Goal: Check status: Check status

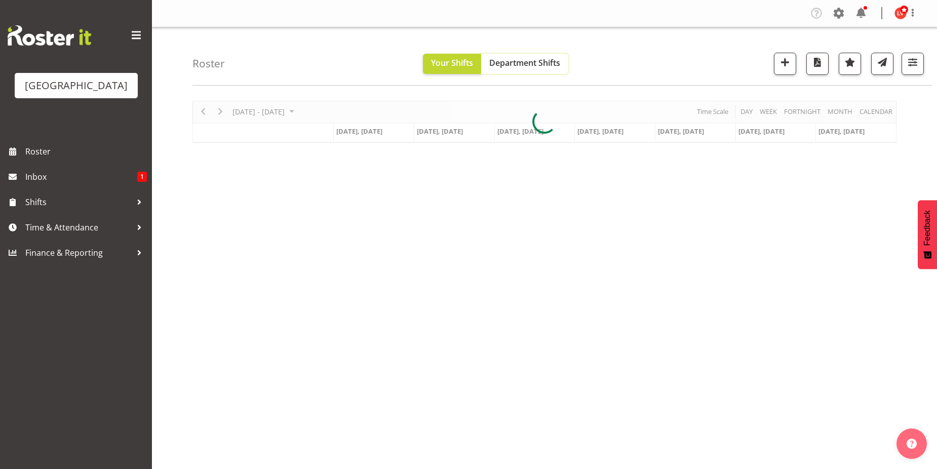
click at [518, 64] on span "Department Shifts" at bounding box center [524, 62] width 71 height 11
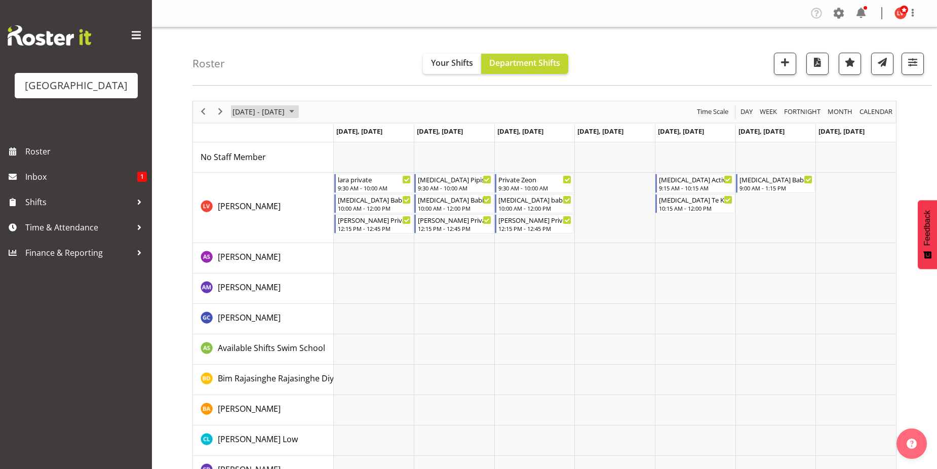
click at [286, 112] on span "[DATE] - [DATE]" at bounding box center [258, 111] width 54 height 13
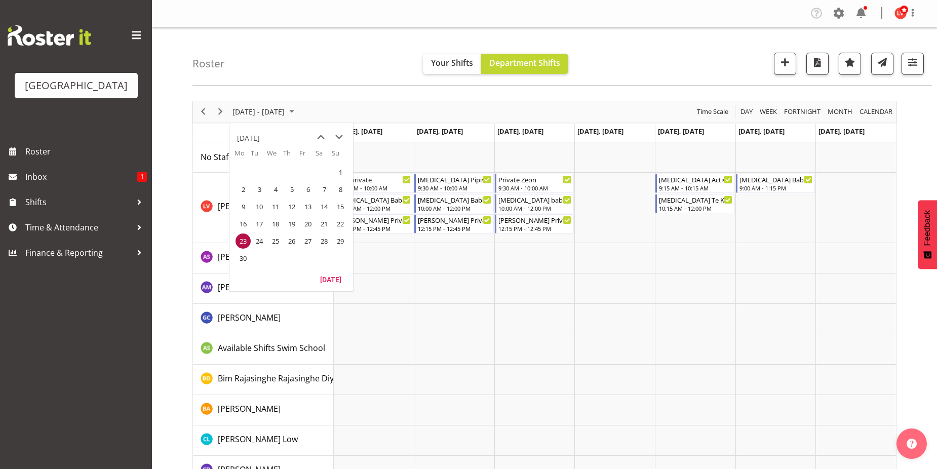
click at [297, 30] on div "Roster Your Shifts Department Shifts All Locations [GEOGRAPHIC_DATA] Select All…" at bounding box center [561, 56] width 739 height 58
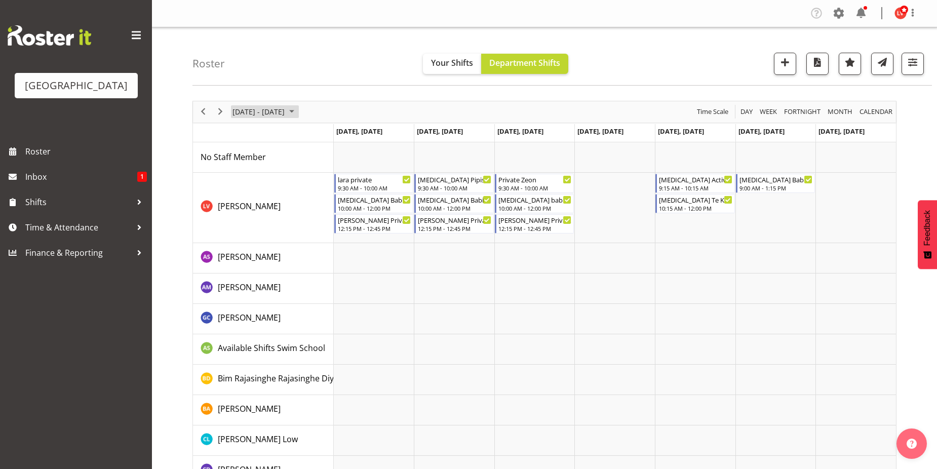
click at [298, 112] on span "September 2024" at bounding box center [292, 111] width 12 height 13
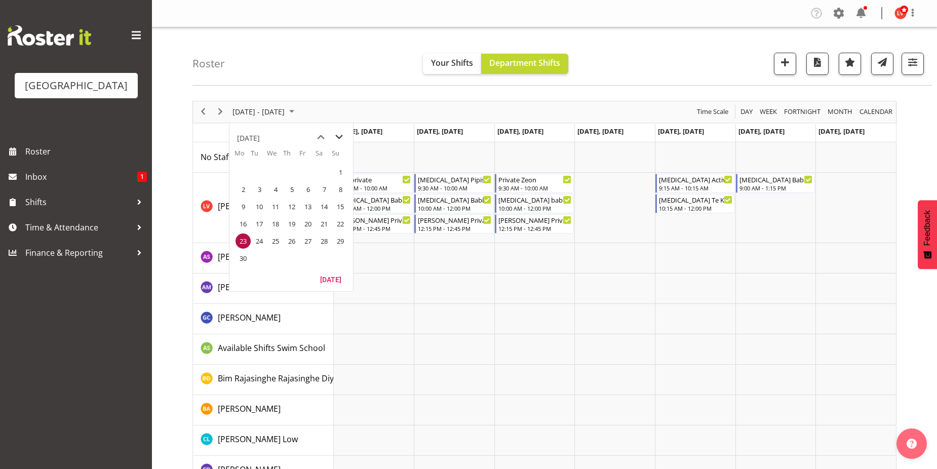
click at [337, 134] on span "next month" at bounding box center [339, 137] width 18 height 18
click at [339, 134] on span "next month" at bounding box center [339, 137] width 18 height 18
click at [340, 134] on span "next month" at bounding box center [339, 137] width 18 height 18
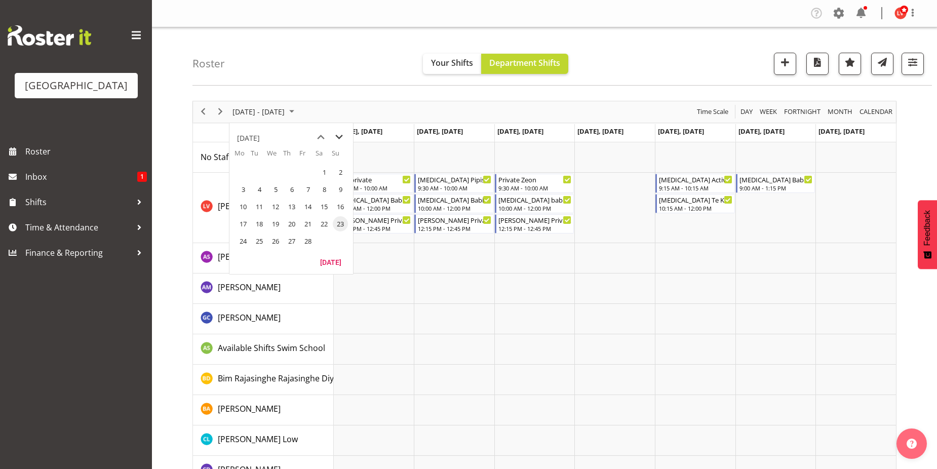
click at [341, 137] on span "next month" at bounding box center [339, 137] width 18 height 18
click at [338, 137] on span "next month" at bounding box center [339, 137] width 18 height 18
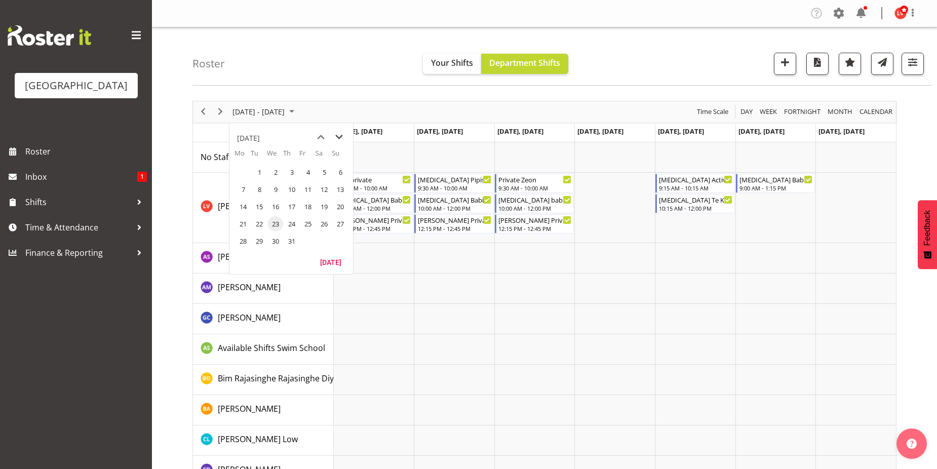
click at [338, 137] on span "next month" at bounding box center [339, 137] width 18 height 18
click at [338, 138] on span "next month" at bounding box center [339, 137] width 18 height 18
click at [320, 137] on span "previous month" at bounding box center [321, 137] width 18 height 18
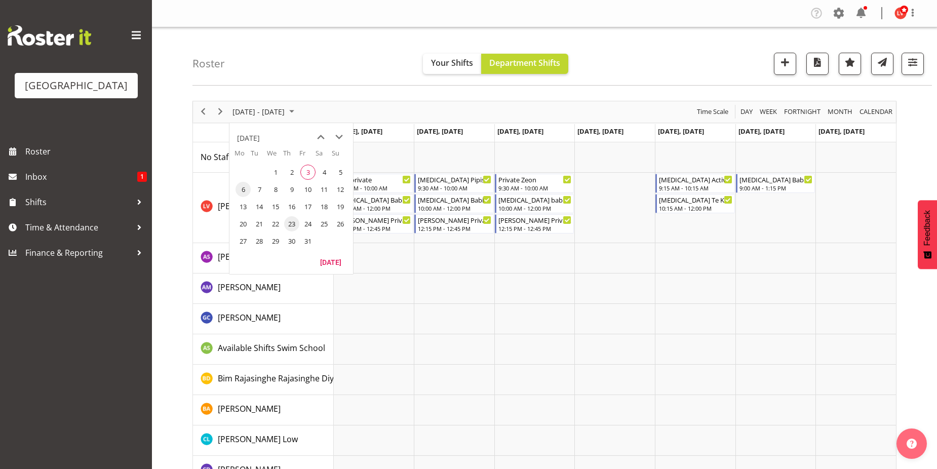
click at [244, 185] on span "6" at bounding box center [242, 189] width 15 height 15
